Goal: Task Accomplishment & Management: Complete application form

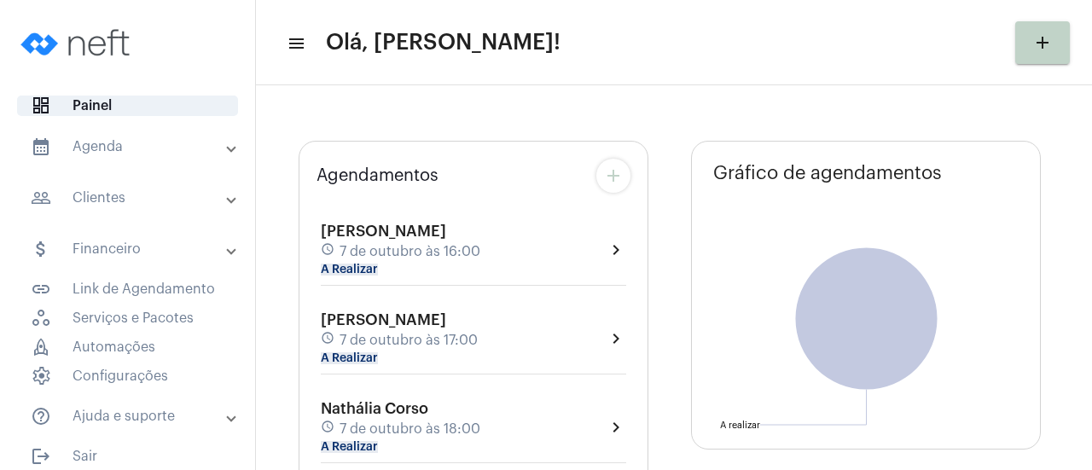
type input "[URL][DOMAIN_NAME]"
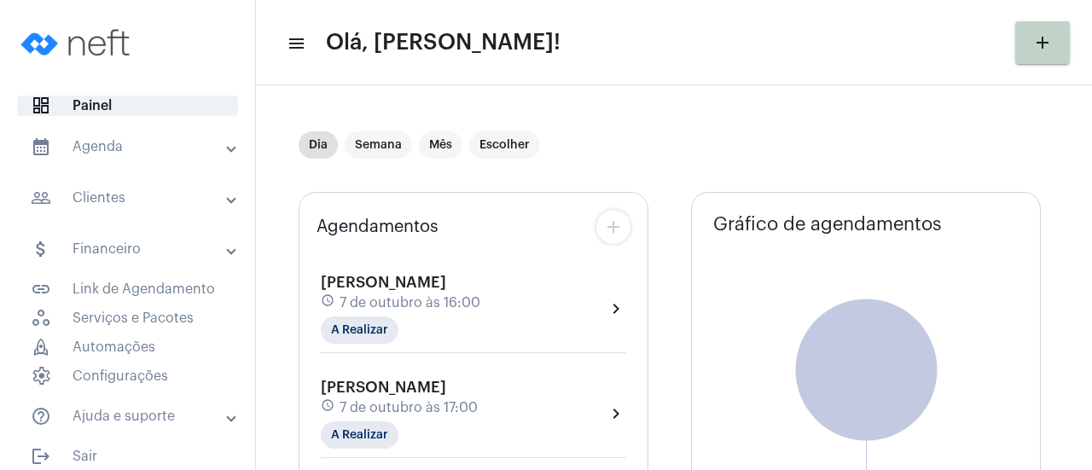
click at [228, 148] on span at bounding box center [231, 147] width 7 height 15
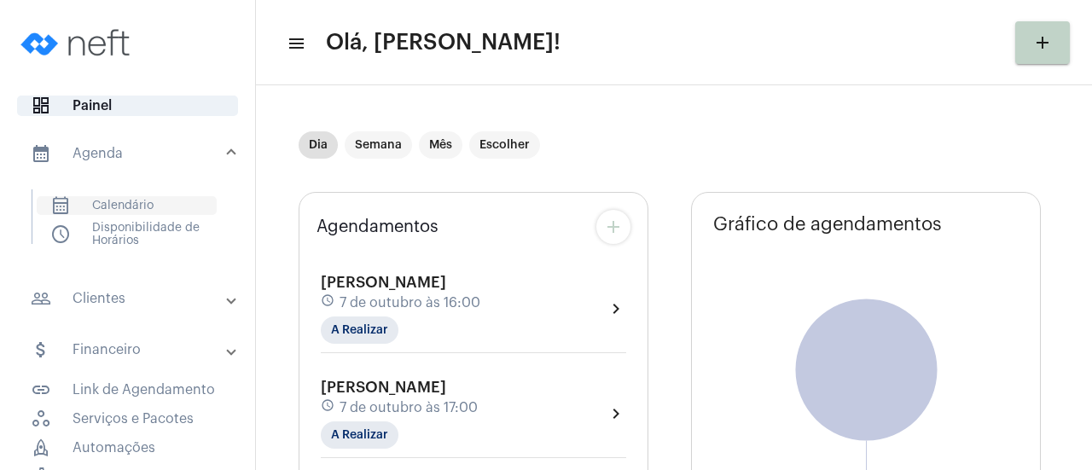
click at [152, 209] on span "calendar_month_outlined Calendário" at bounding box center [127, 205] width 180 height 19
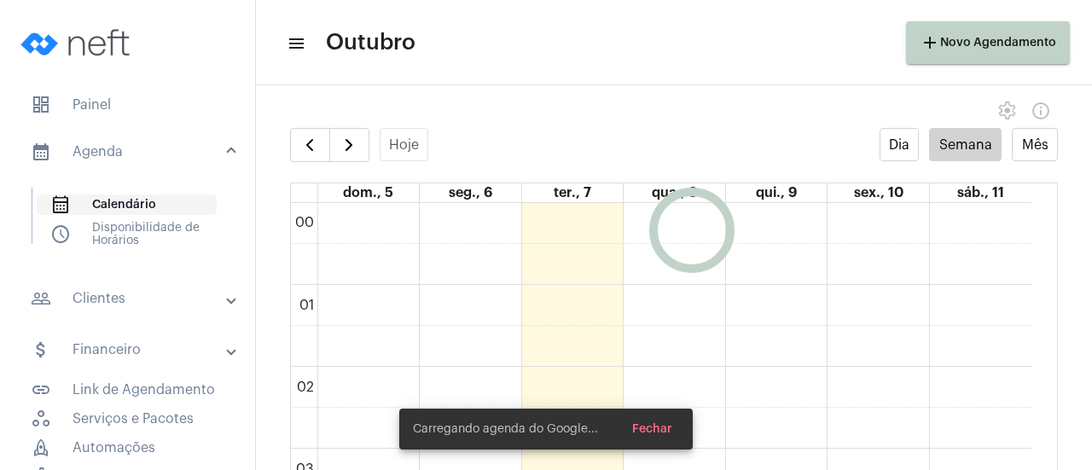
scroll to position [492, 0]
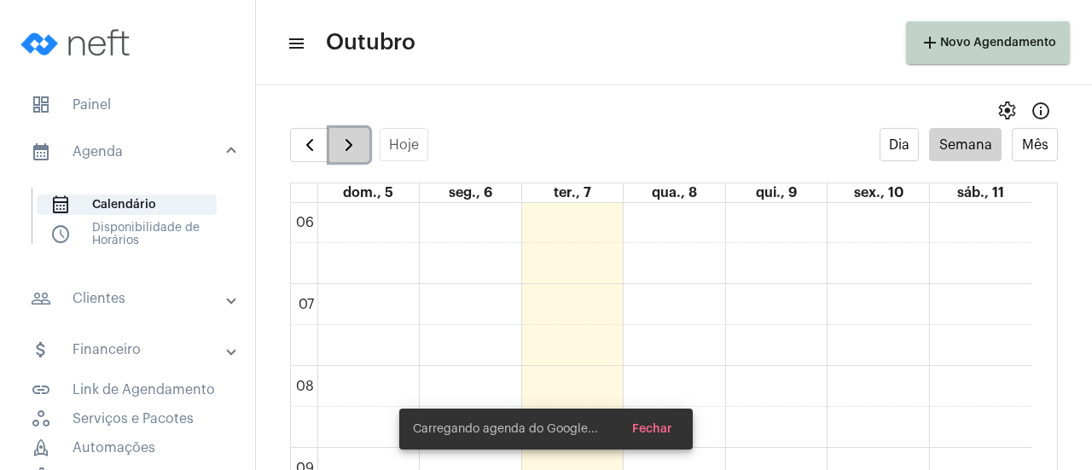
click at [355, 154] on span "button" at bounding box center [349, 145] width 20 height 20
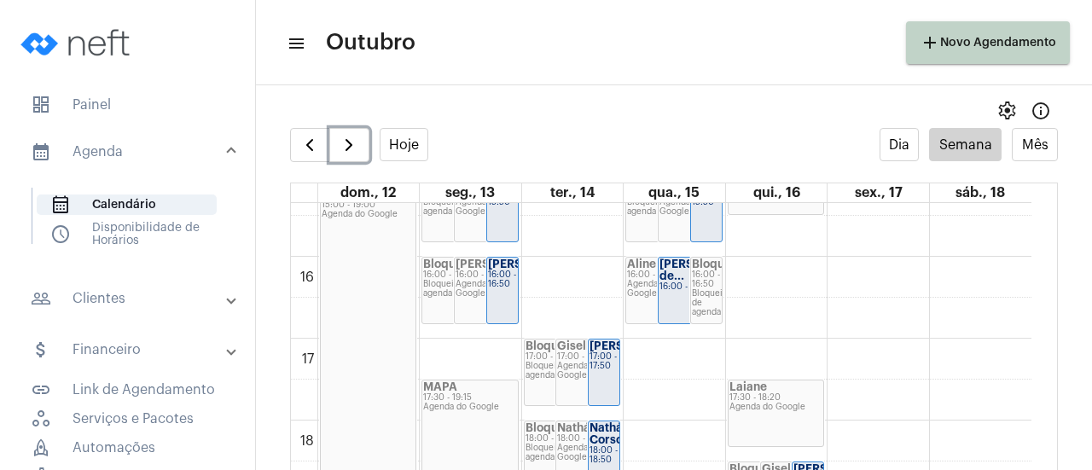
scroll to position [1327, 0]
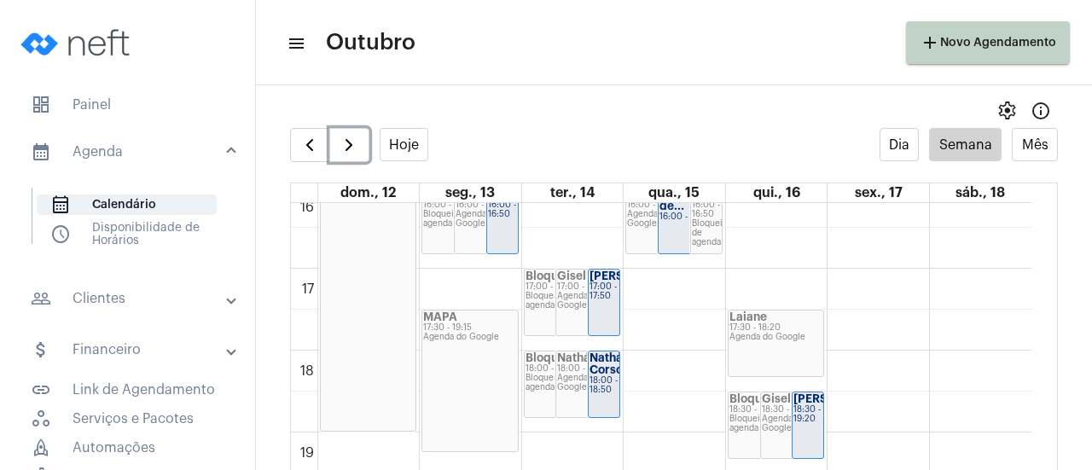
click at [783, 326] on div "17:30 - 18:20" at bounding box center [777, 327] width 94 height 9
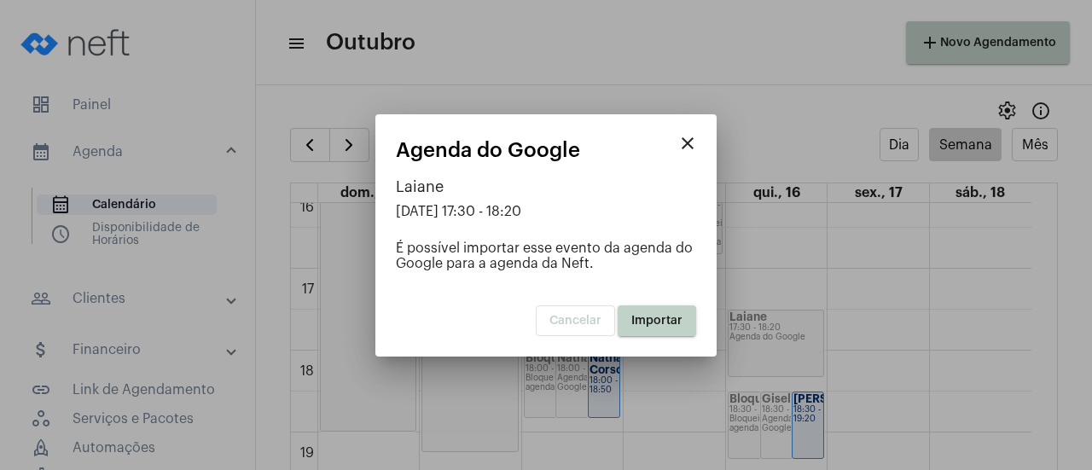
click at [655, 322] on span "Importar" at bounding box center [656, 321] width 51 height 12
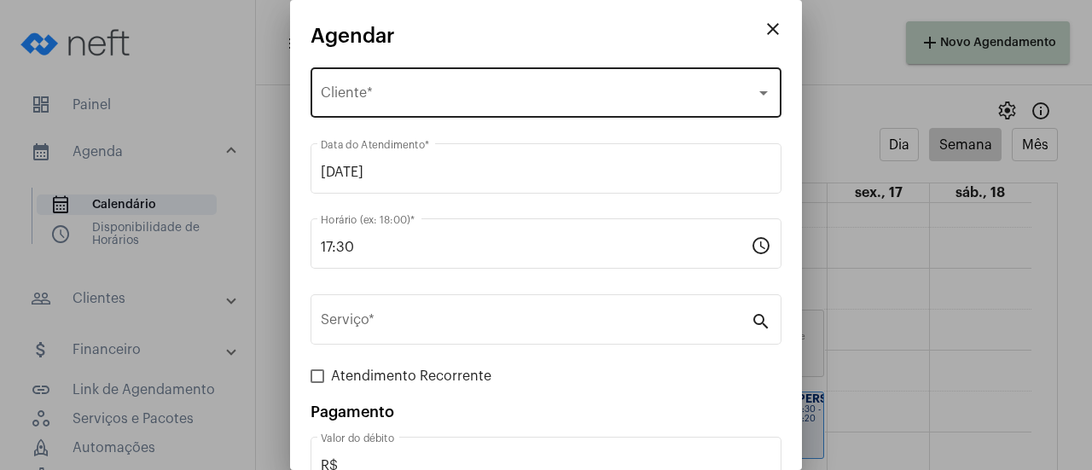
click at [527, 84] on div "Selecione o Cliente Cliente *" at bounding box center [546, 91] width 451 height 54
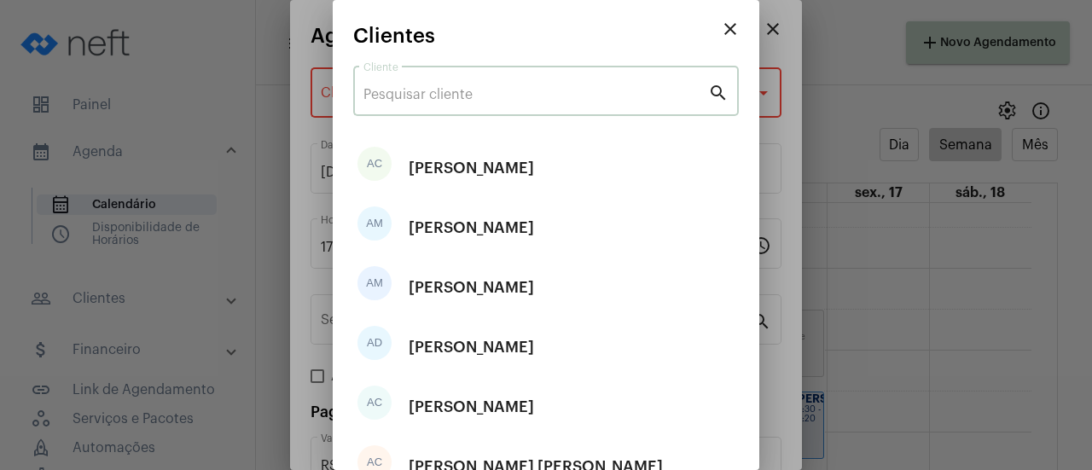
click at [505, 98] on input "Cliente" at bounding box center [535, 94] width 345 height 15
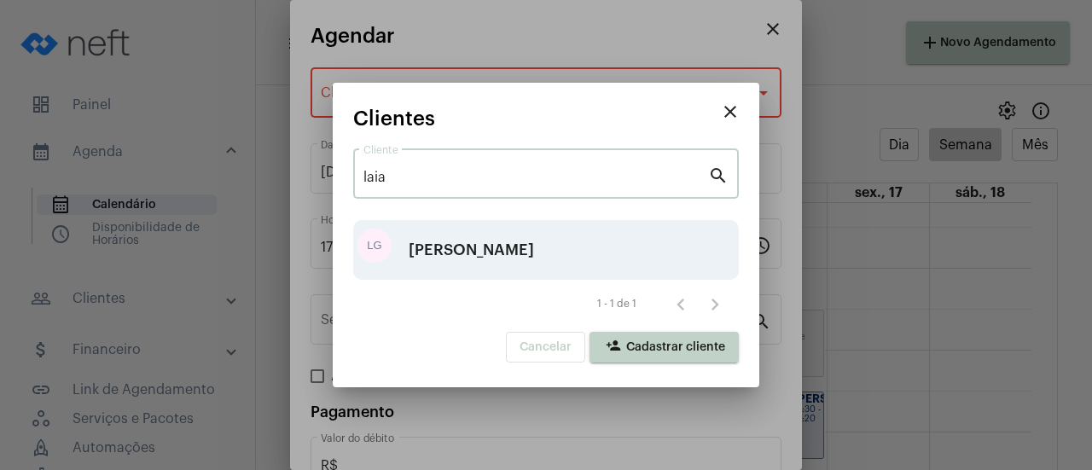
type input "laia"
click at [486, 255] on div "[PERSON_NAME]" at bounding box center [471, 249] width 125 height 51
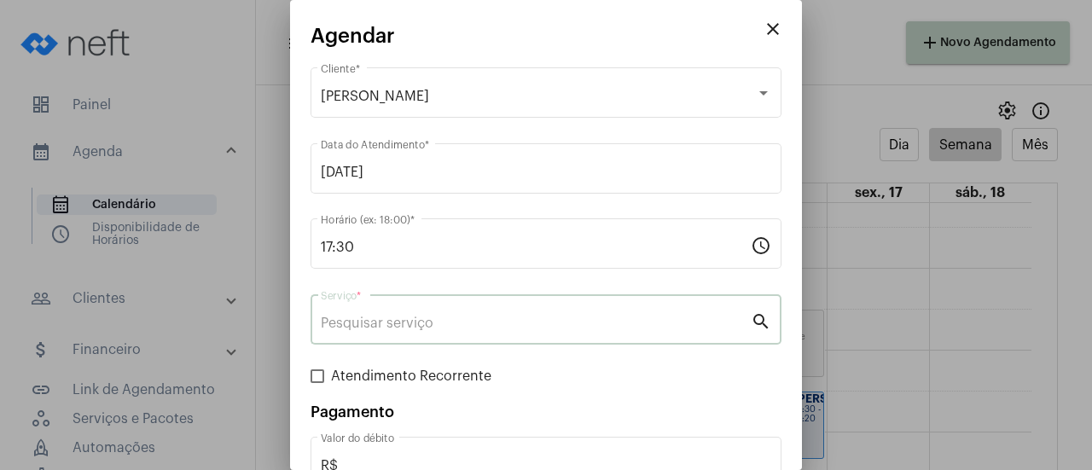
click at [444, 329] on input "Serviço *" at bounding box center [536, 323] width 430 height 15
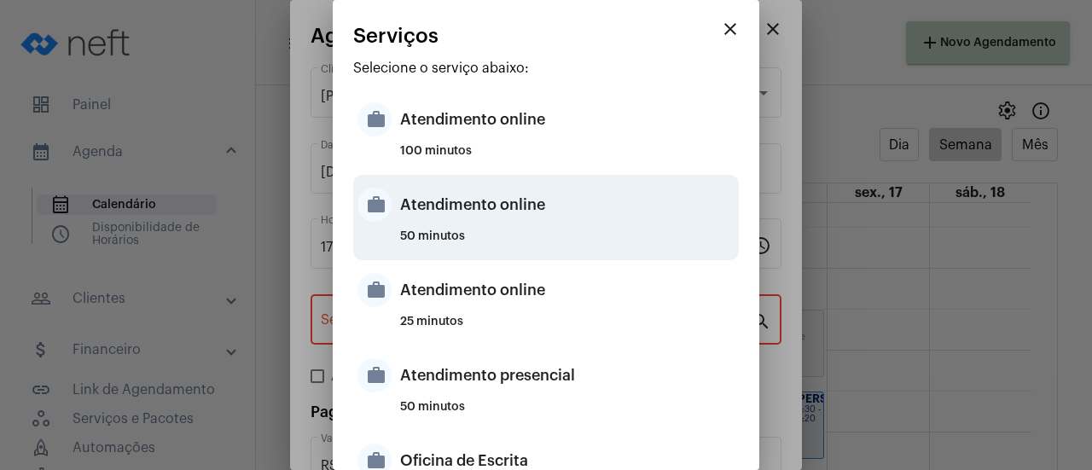
click at [511, 224] on div "Atendimento online" at bounding box center [567, 204] width 334 height 51
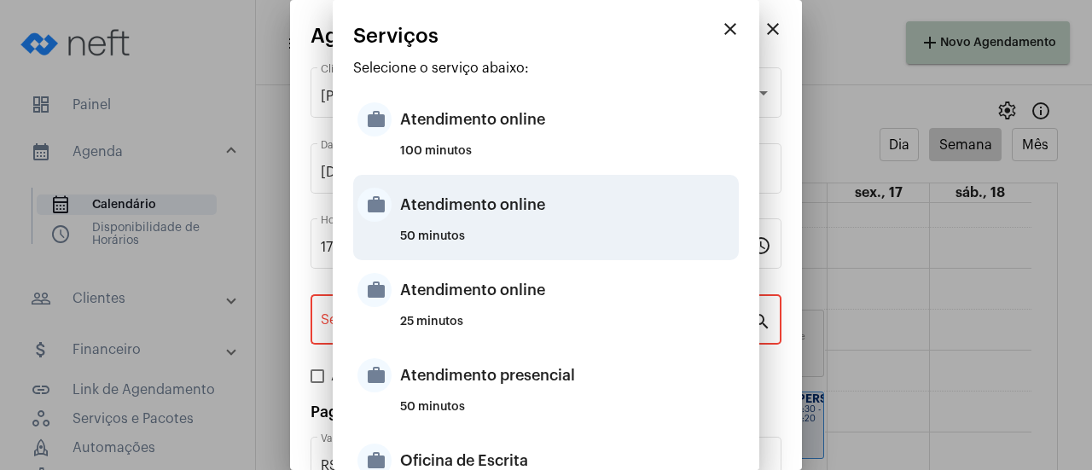
type input "Atendimento online"
type input "R$ 0"
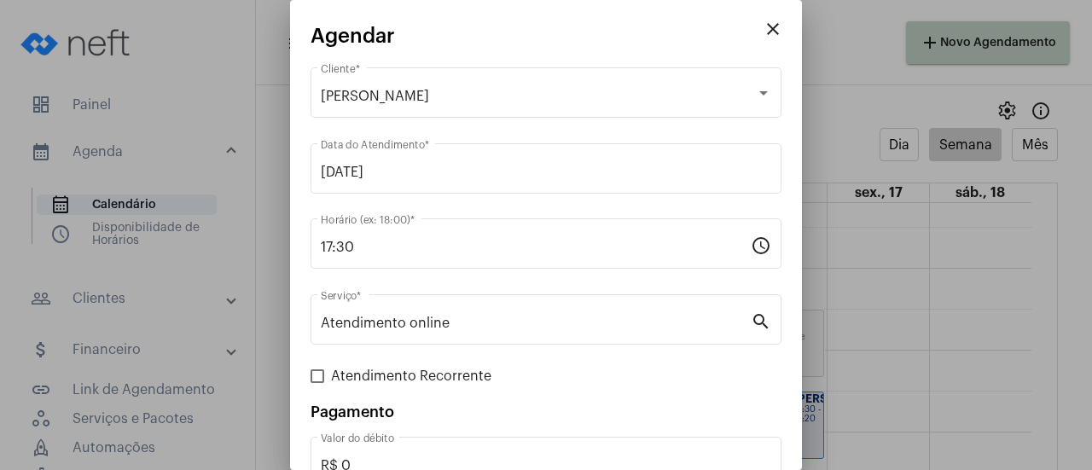
scroll to position [113, 0]
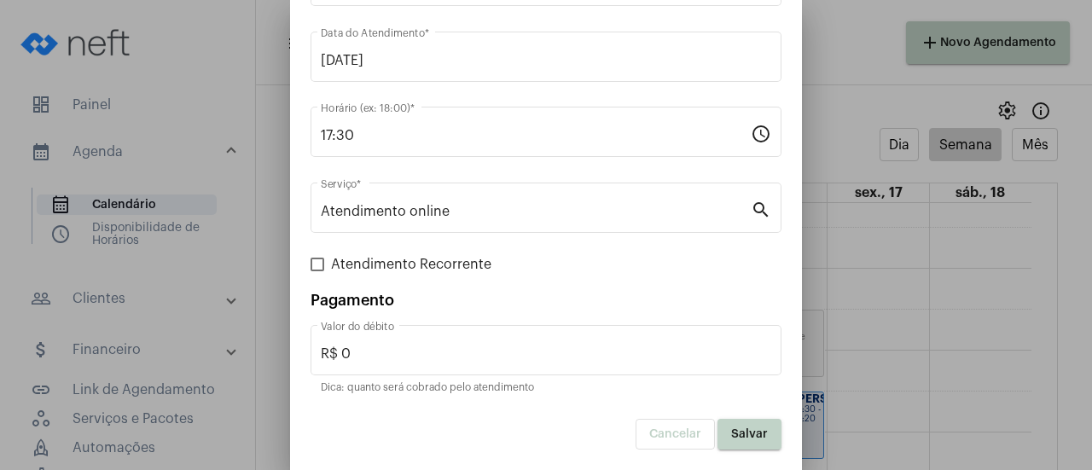
click at [741, 428] on span "Salvar" at bounding box center [749, 434] width 37 height 12
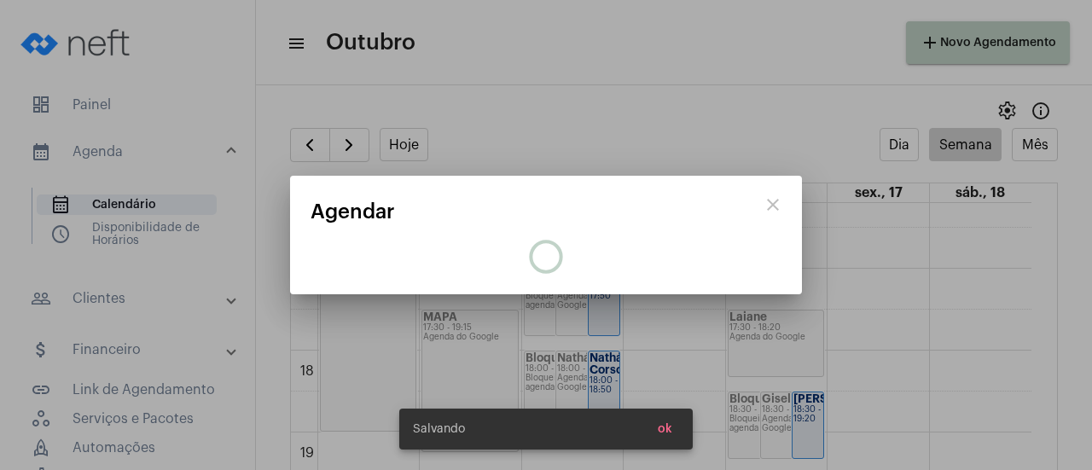
scroll to position [0, 0]
